Goal: Task Accomplishment & Management: Use online tool/utility

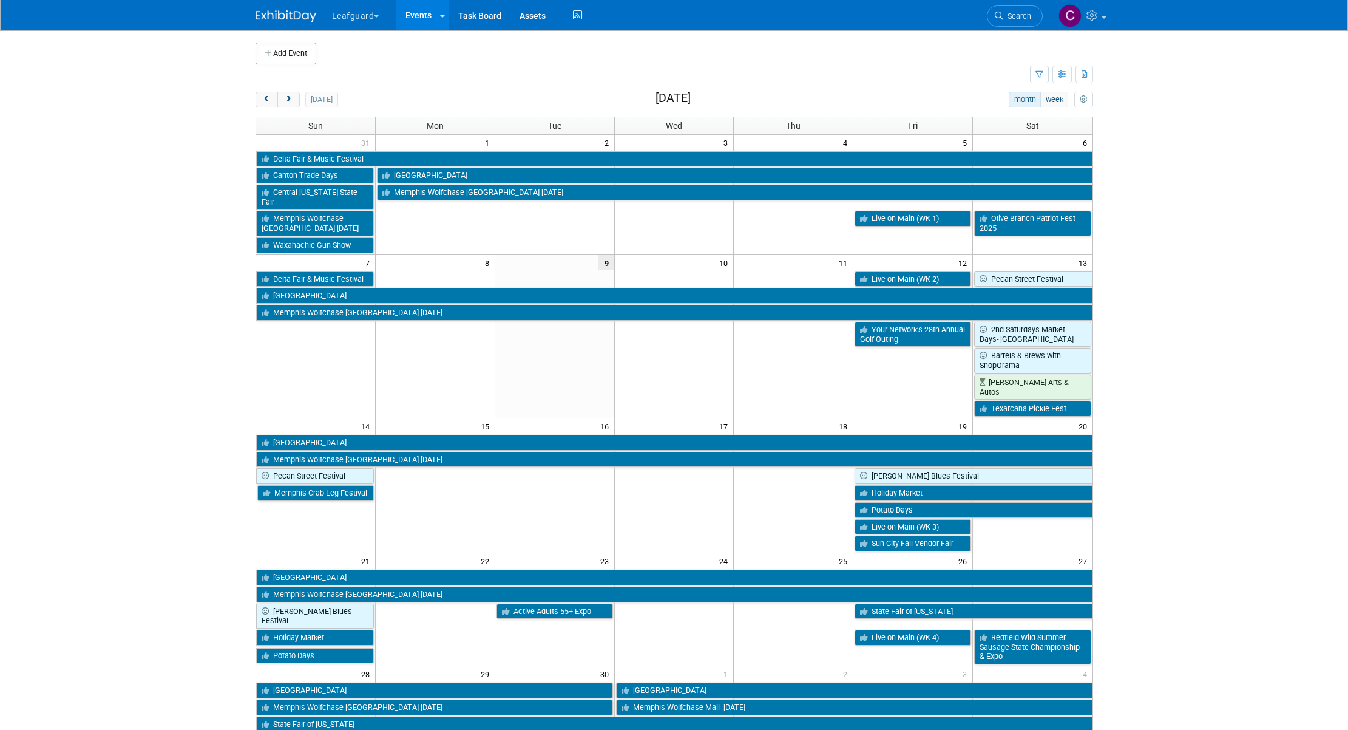
click at [371, 16] on button "Leafguard" at bounding box center [363, 13] width 64 height 27
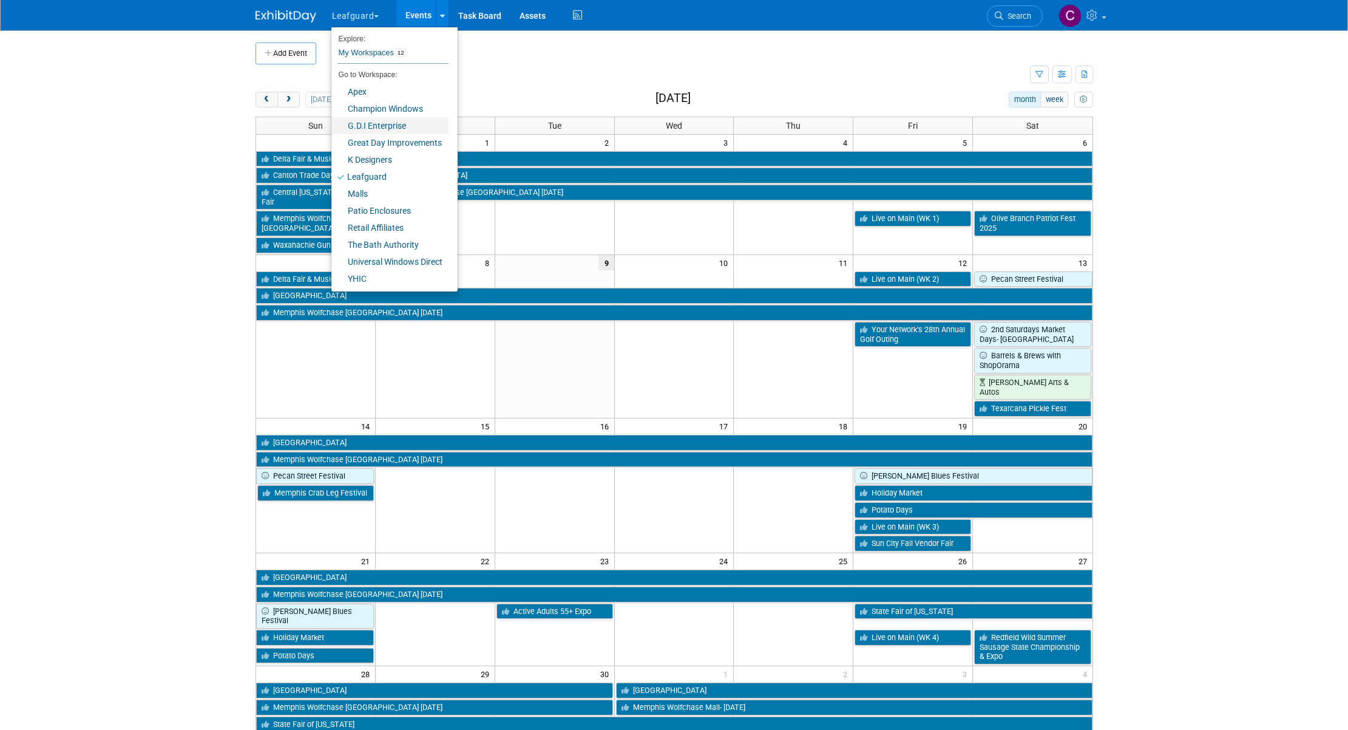
click at [364, 126] on link "G.D.I Enterprise" at bounding box center [389, 125] width 117 height 17
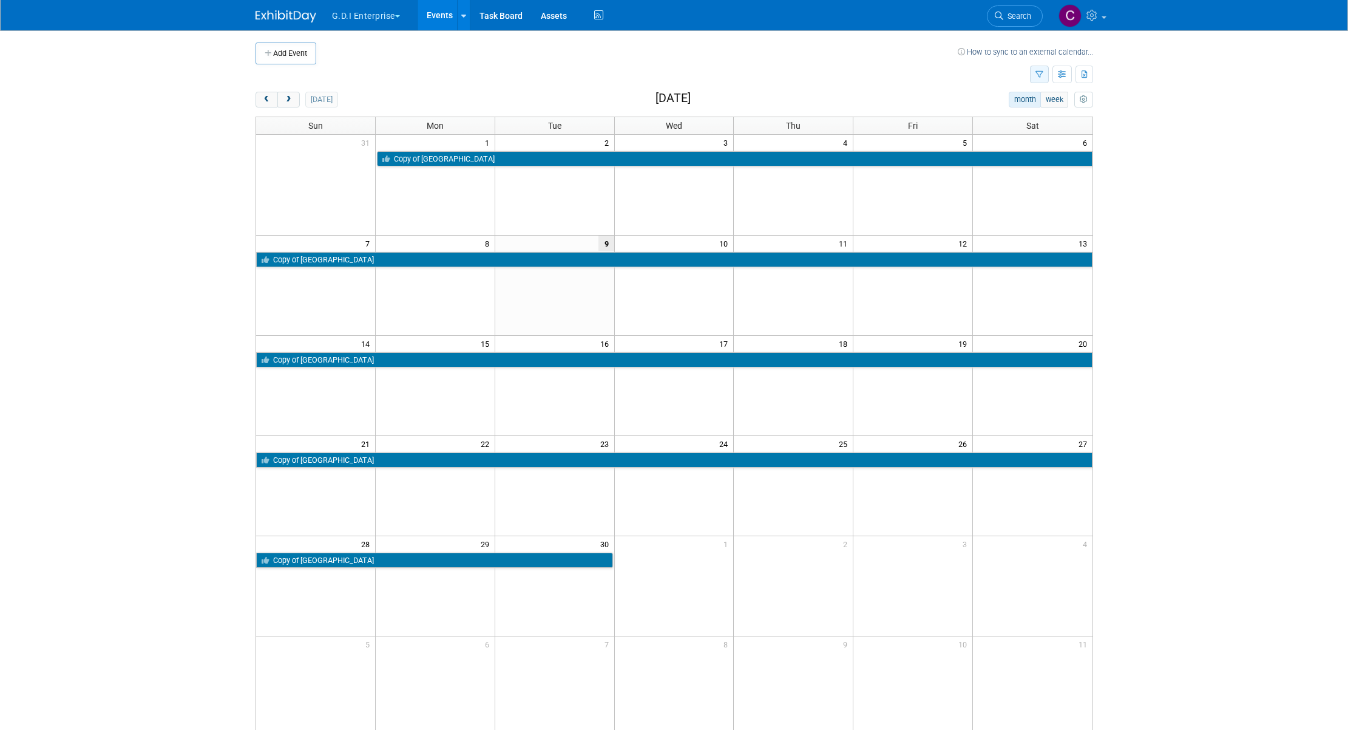
click at [1046, 75] on button "button" at bounding box center [1039, 75] width 19 height 18
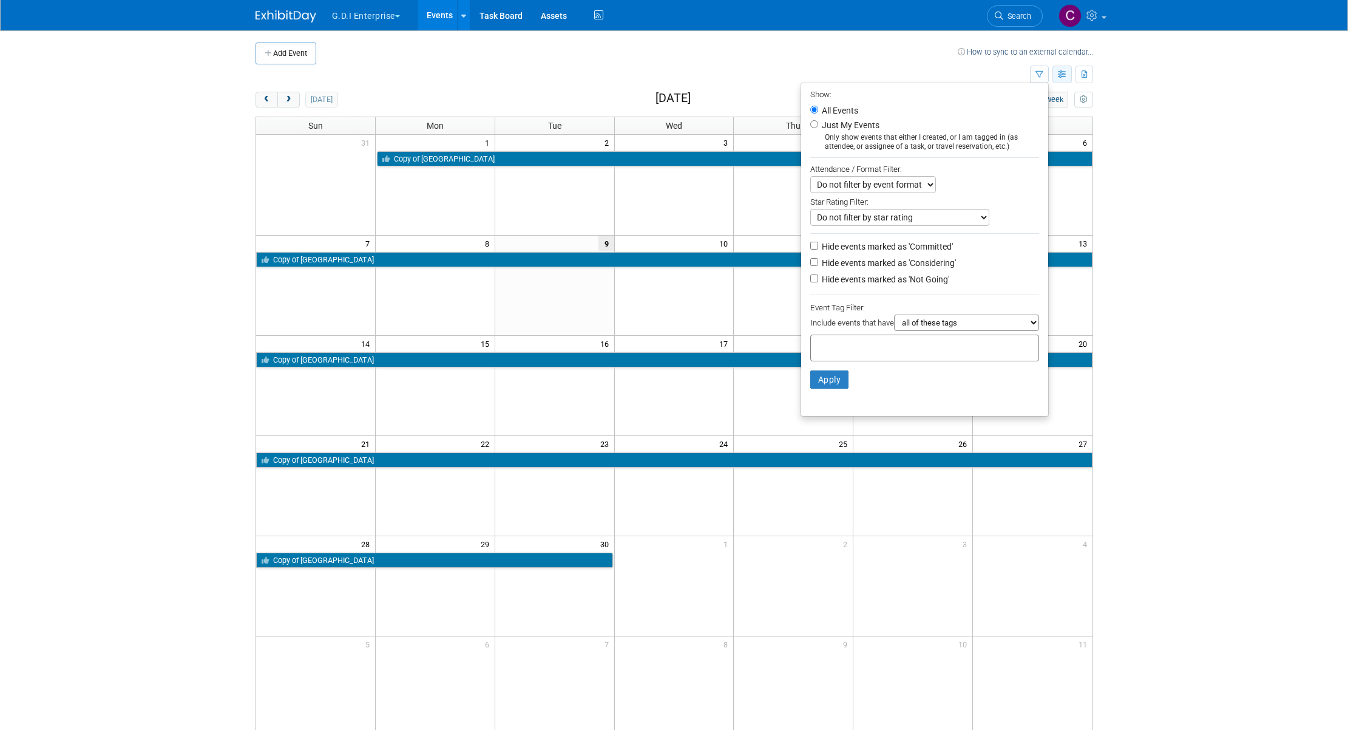
click at [1068, 78] on button "button" at bounding box center [1061, 75] width 19 height 18
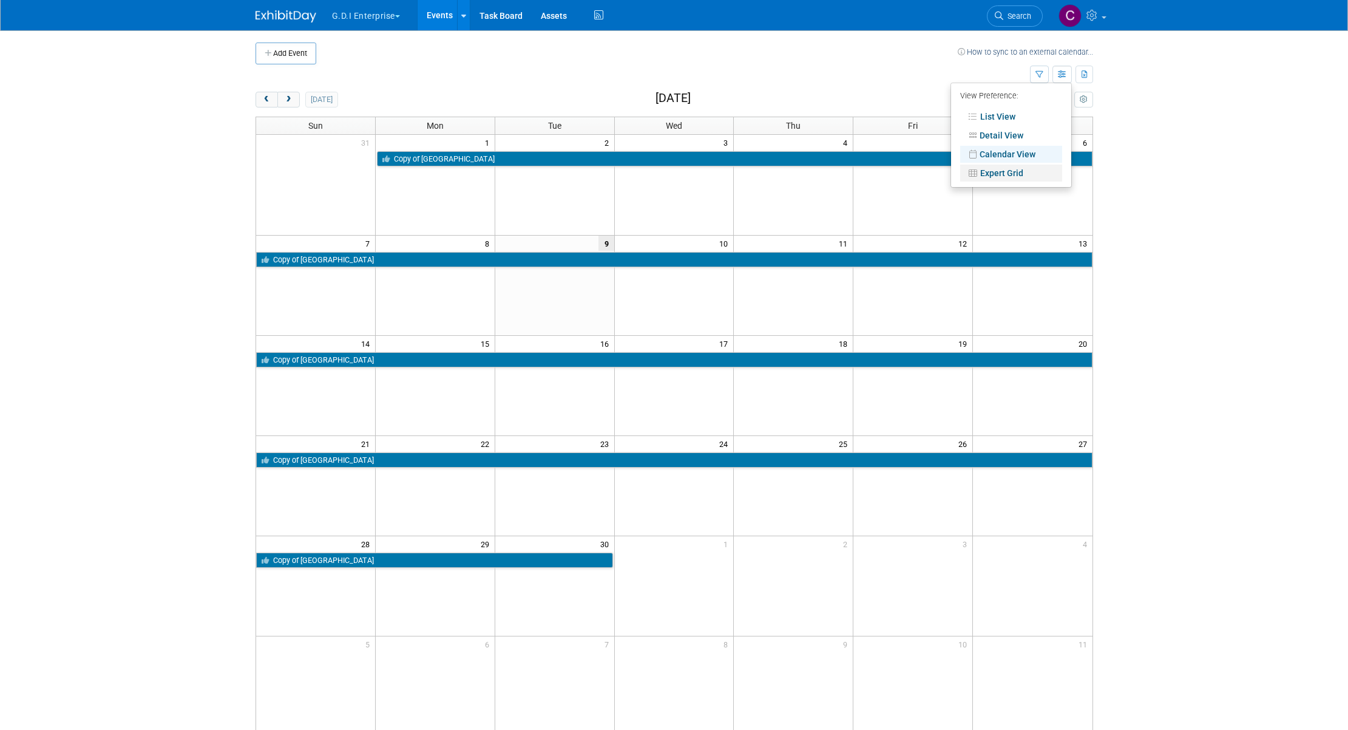
click at [1000, 170] on link "Expert Grid" at bounding box center [1011, 172] width 102 height 17
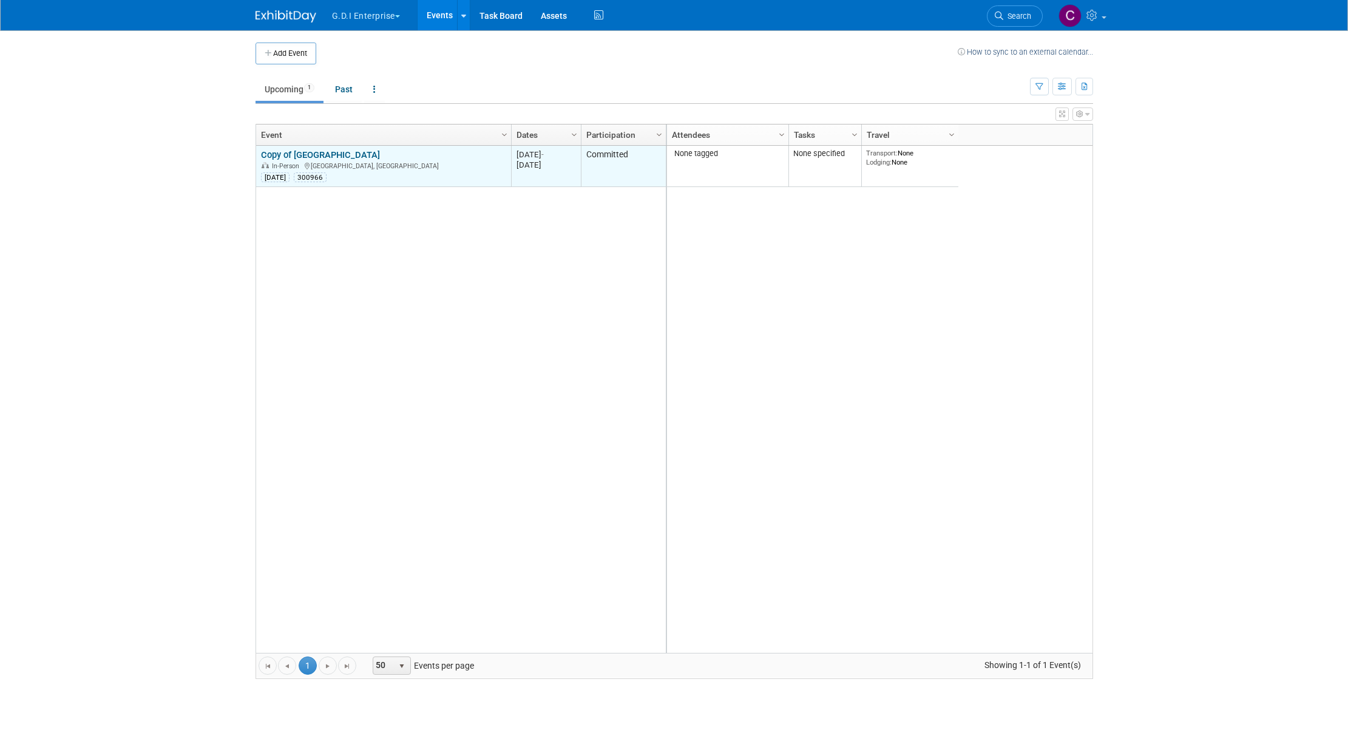
click at [351, 157] on link "Copy of [GEOGRAPHIC_DATA]" at bounding box center [320, 154] width 119 height 11
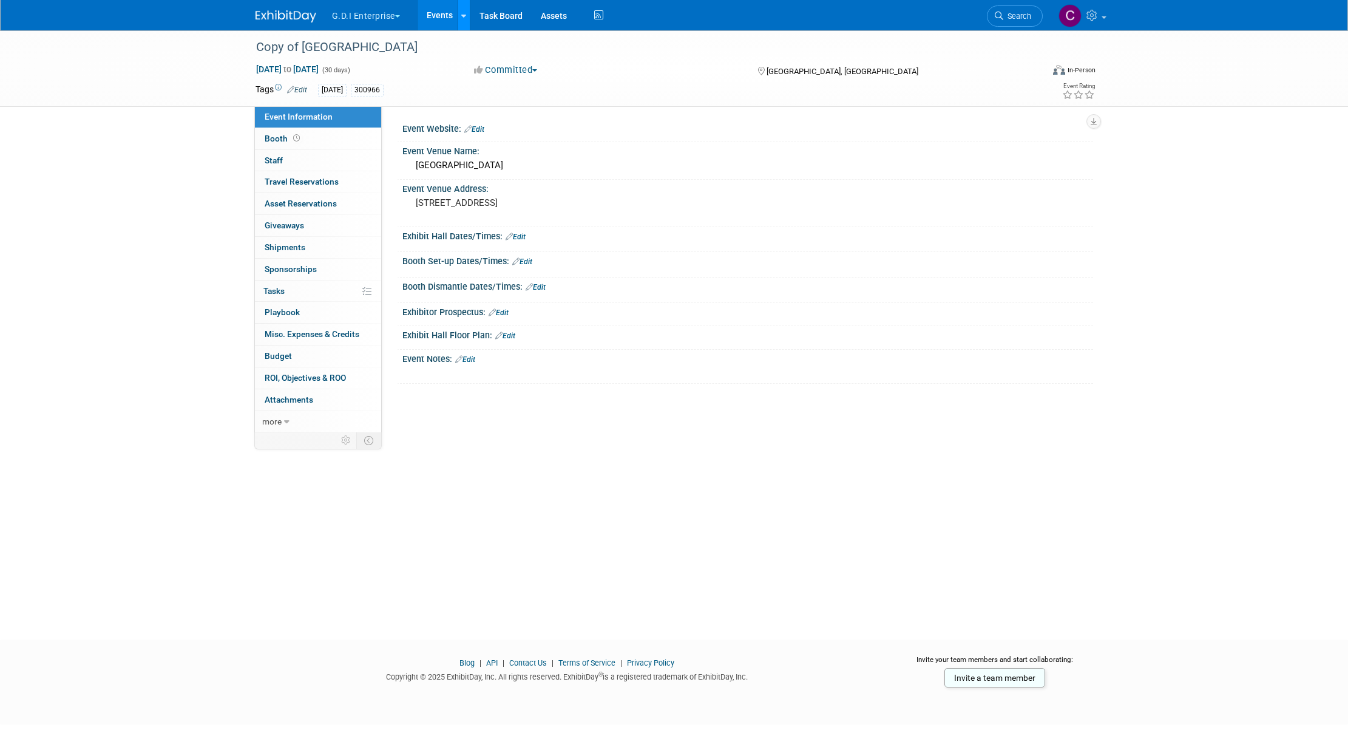
click at [464, 16] on icon at bounding box center [463, 16] width 5 height 8
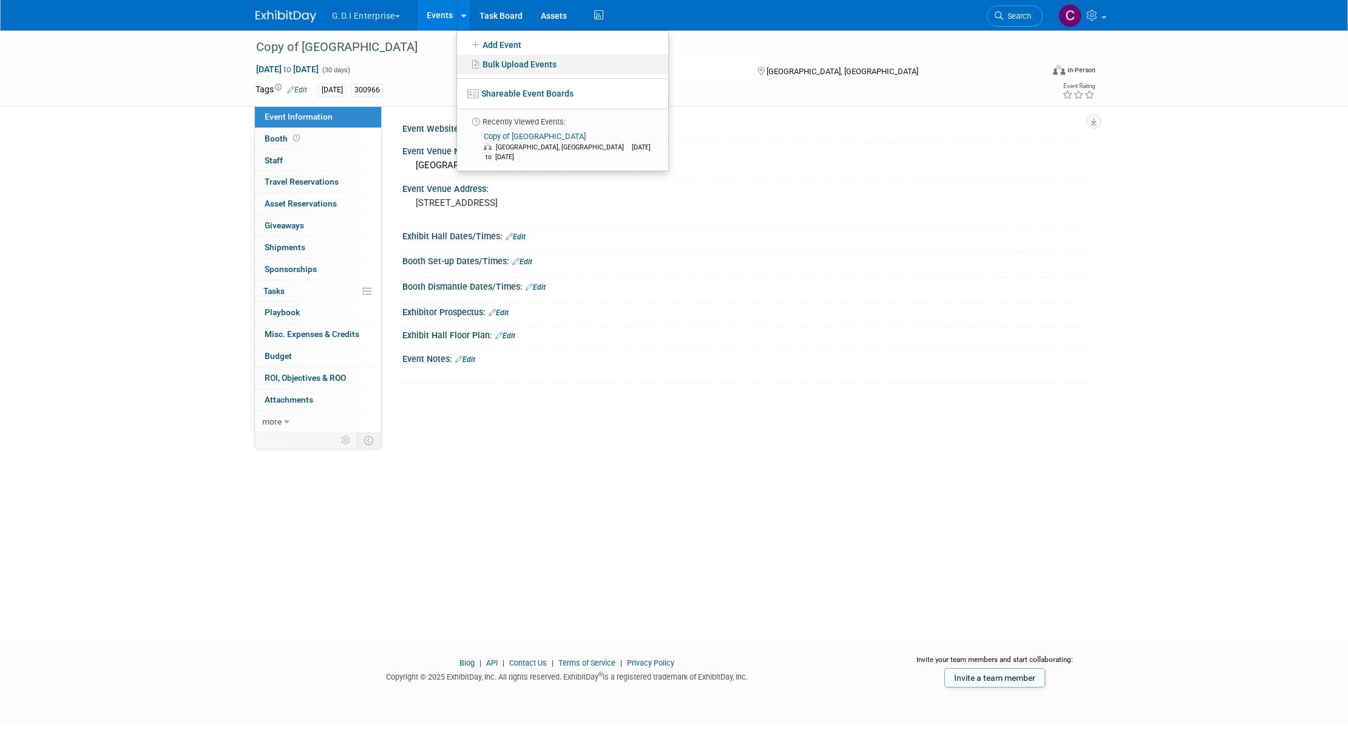
click at [504, 66] on link "Bulk Upload Events" at bounding box center [562, 64] width 211 height 19
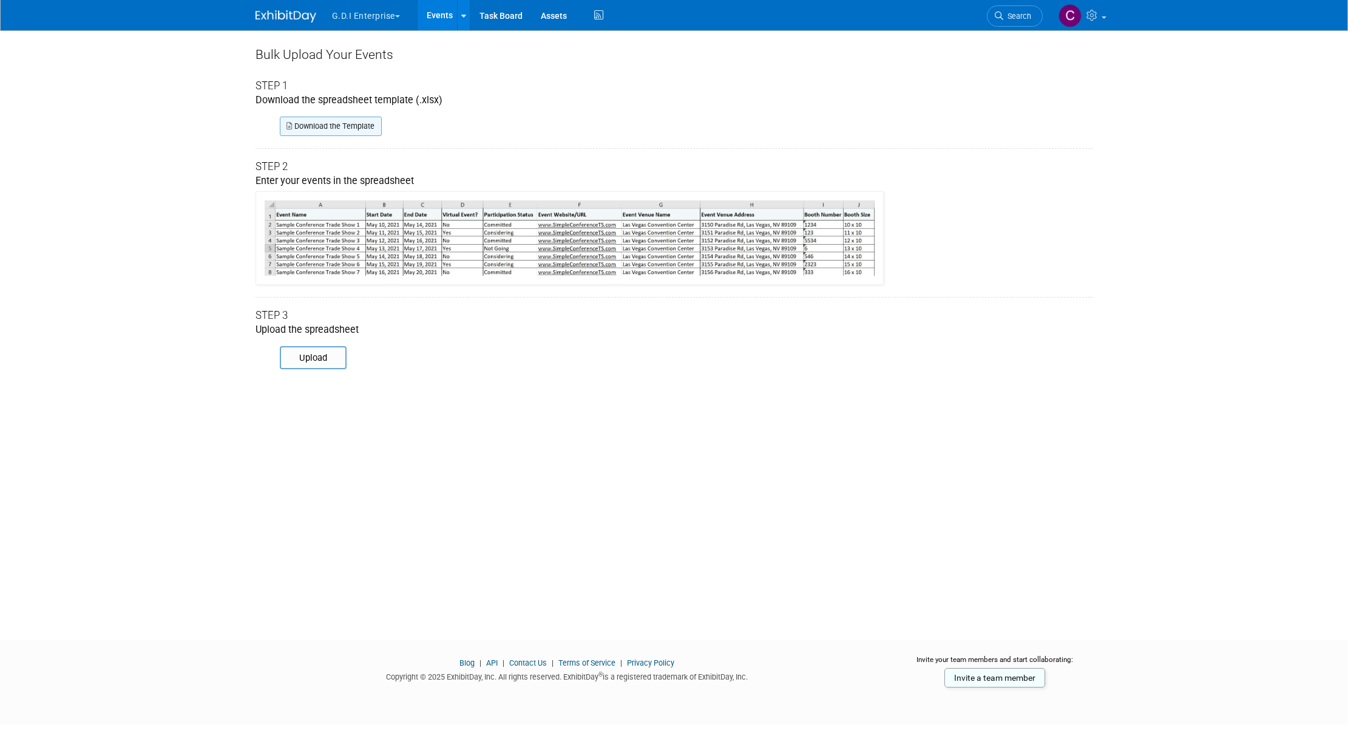
click at [328, 127] on link "Download the Template" at bounding box center [331, 126] width 102 height 19
